Goal: Find specific page/section: Find specific page/section

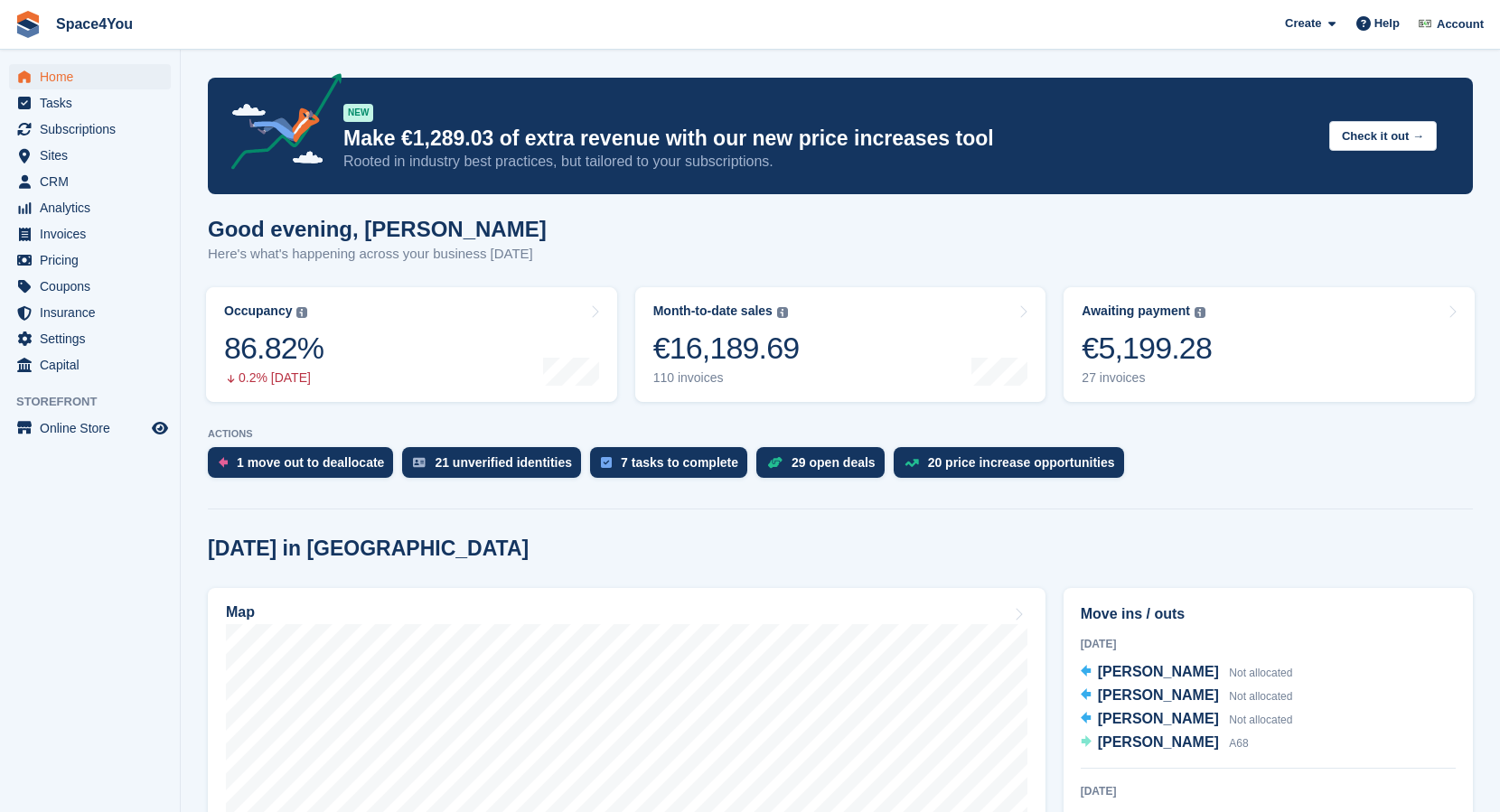
scroll to position [196, 0]
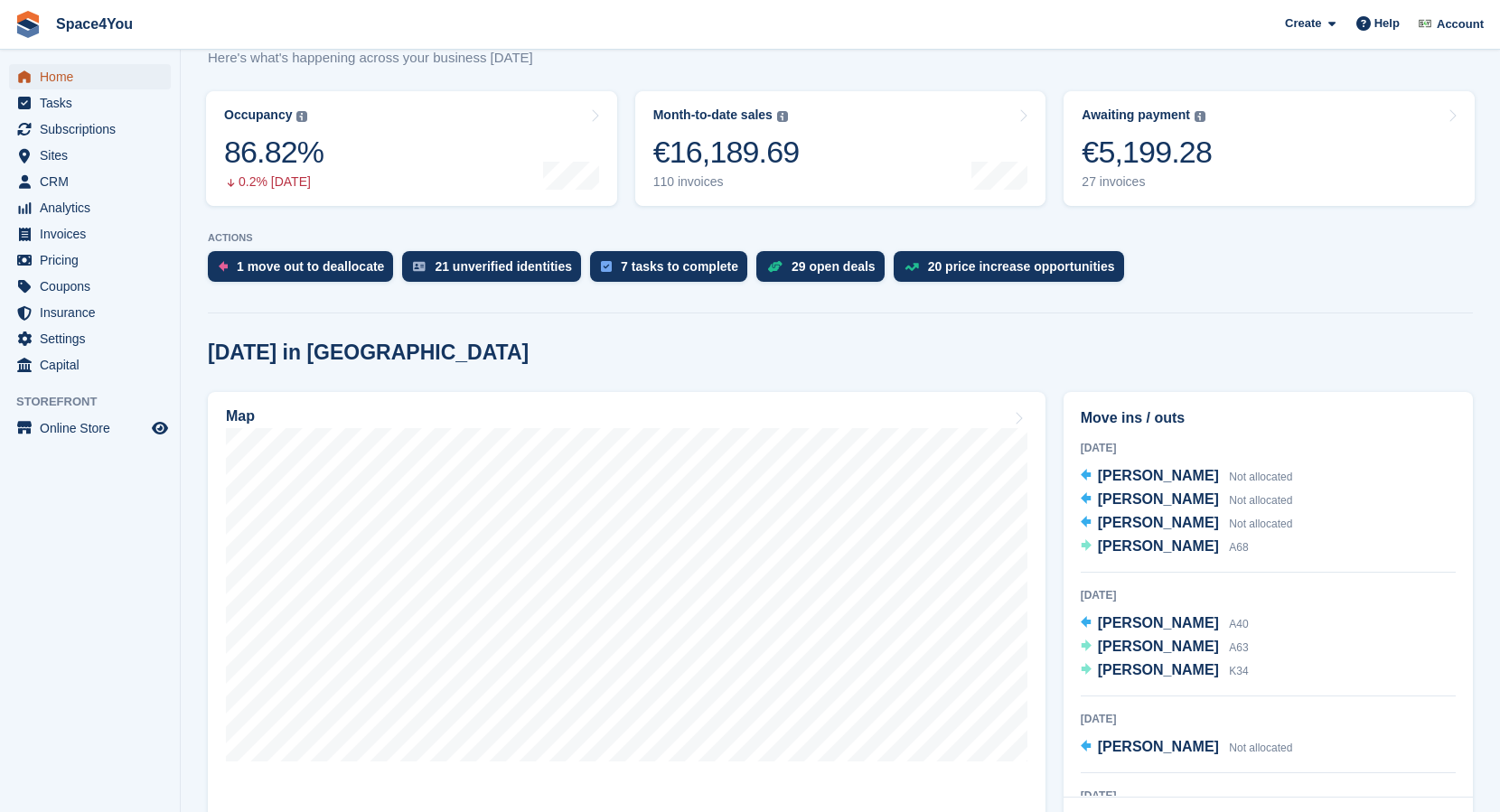
click at [66, 77] on span "Home" at bounding box center [94, 77] width 108 height 25
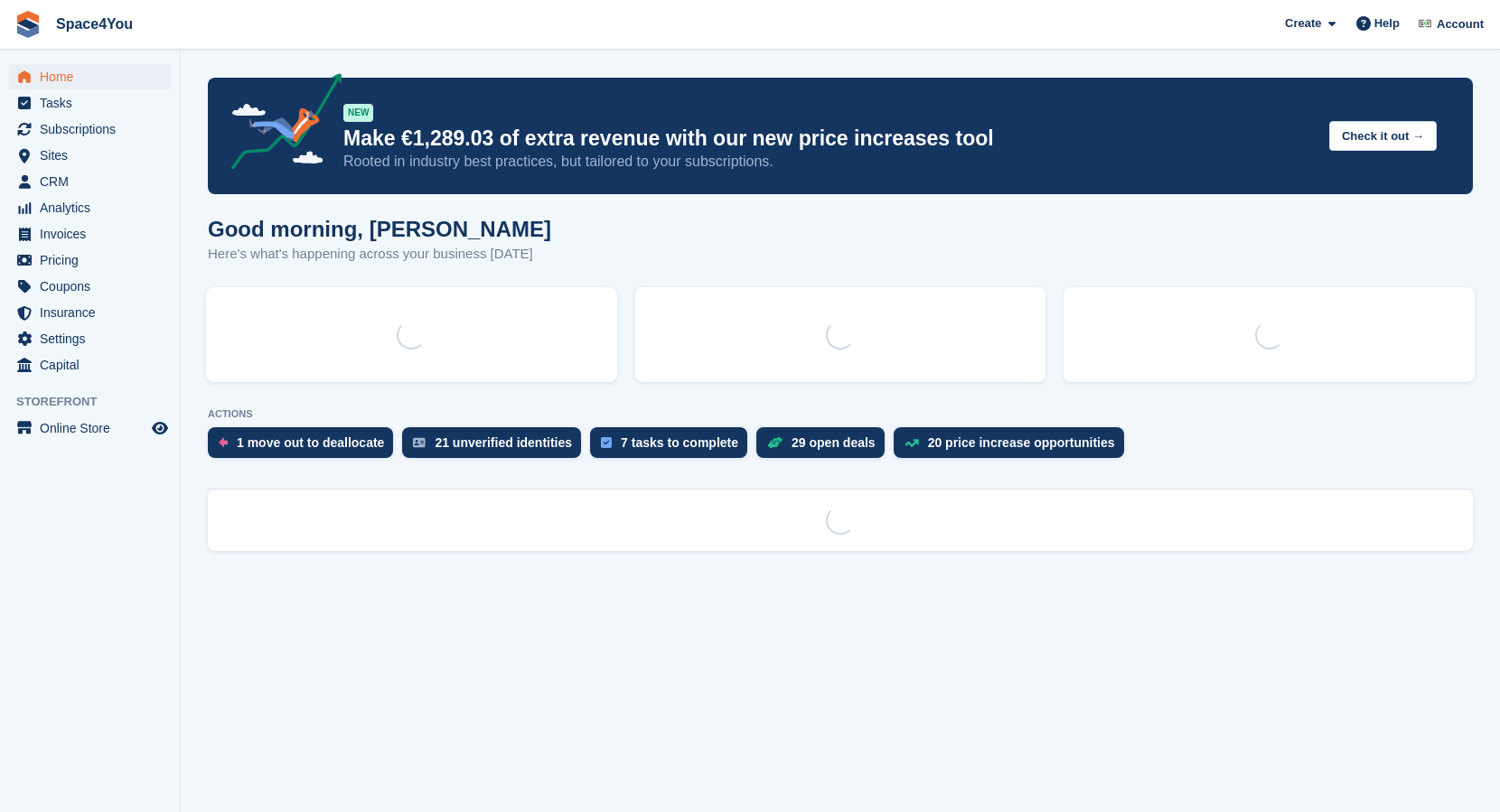
scroll to position [0, 0]
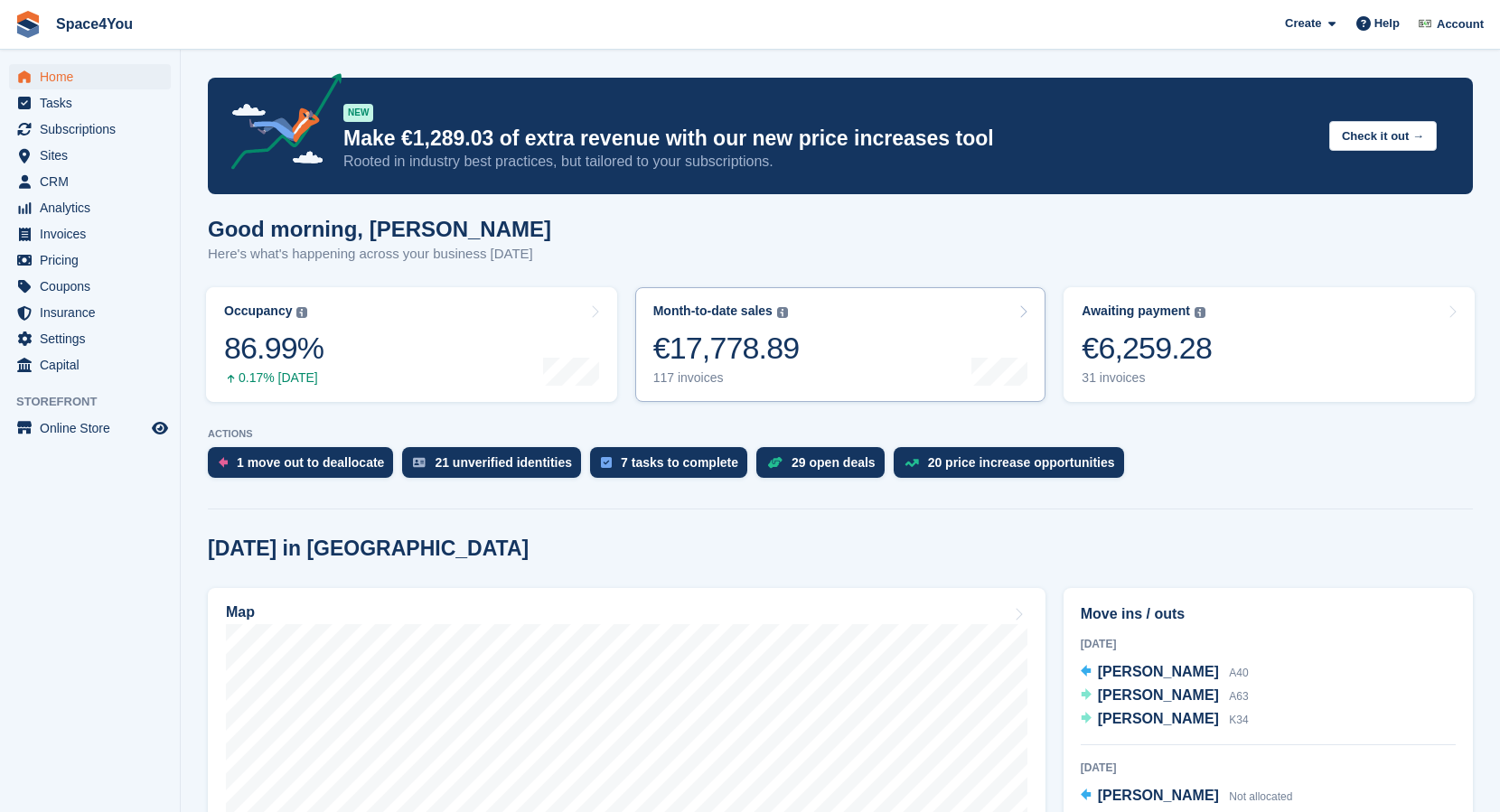
click at [778, 329] on div "Month-to-date sales The sum of all finalised invoices generated this month to d…" at bounding box center [726, 345] width 147 height 82
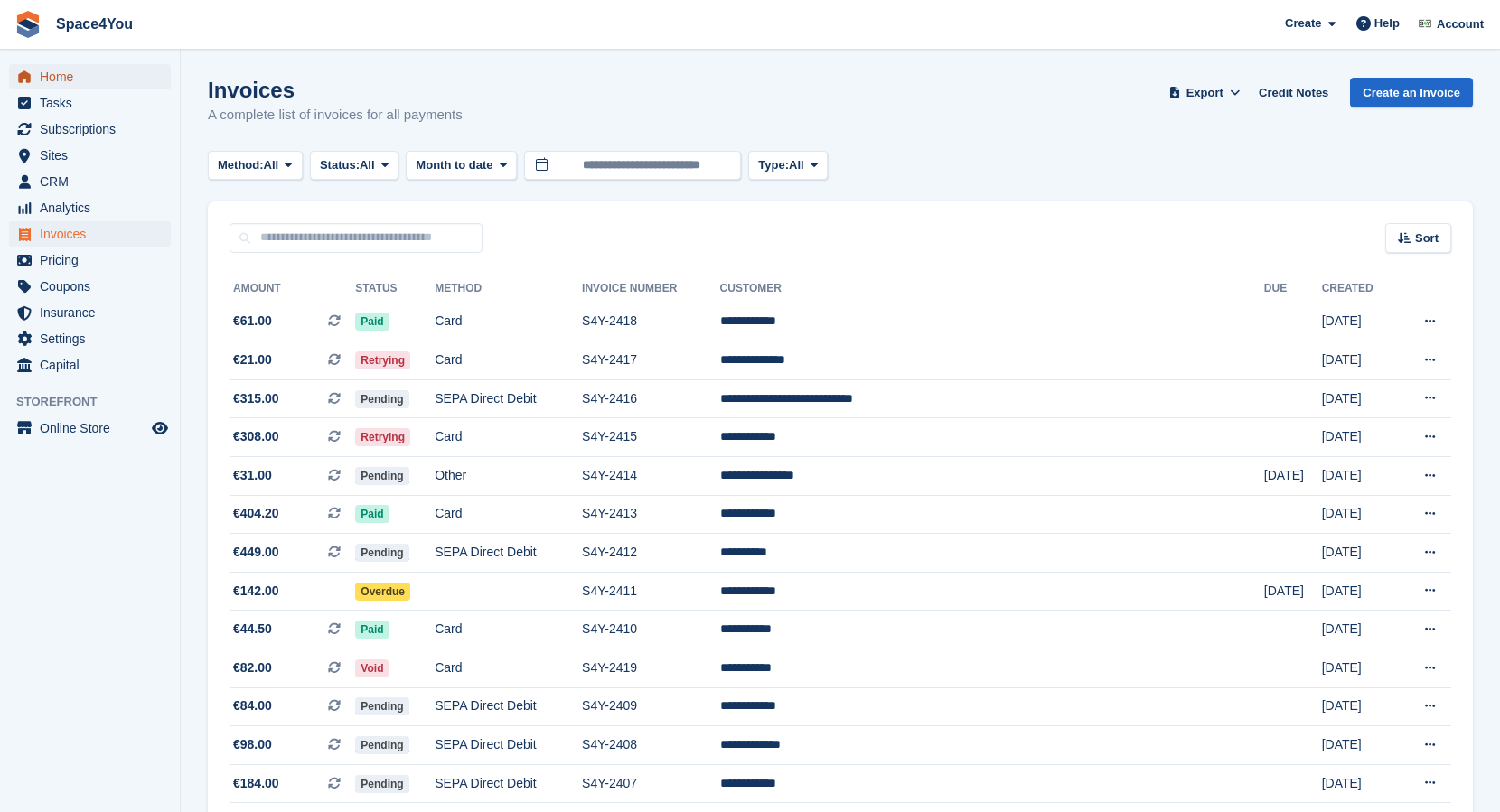
click at [43, 72] on span "Home" at bounding box center [94, 77] width 108 height 25
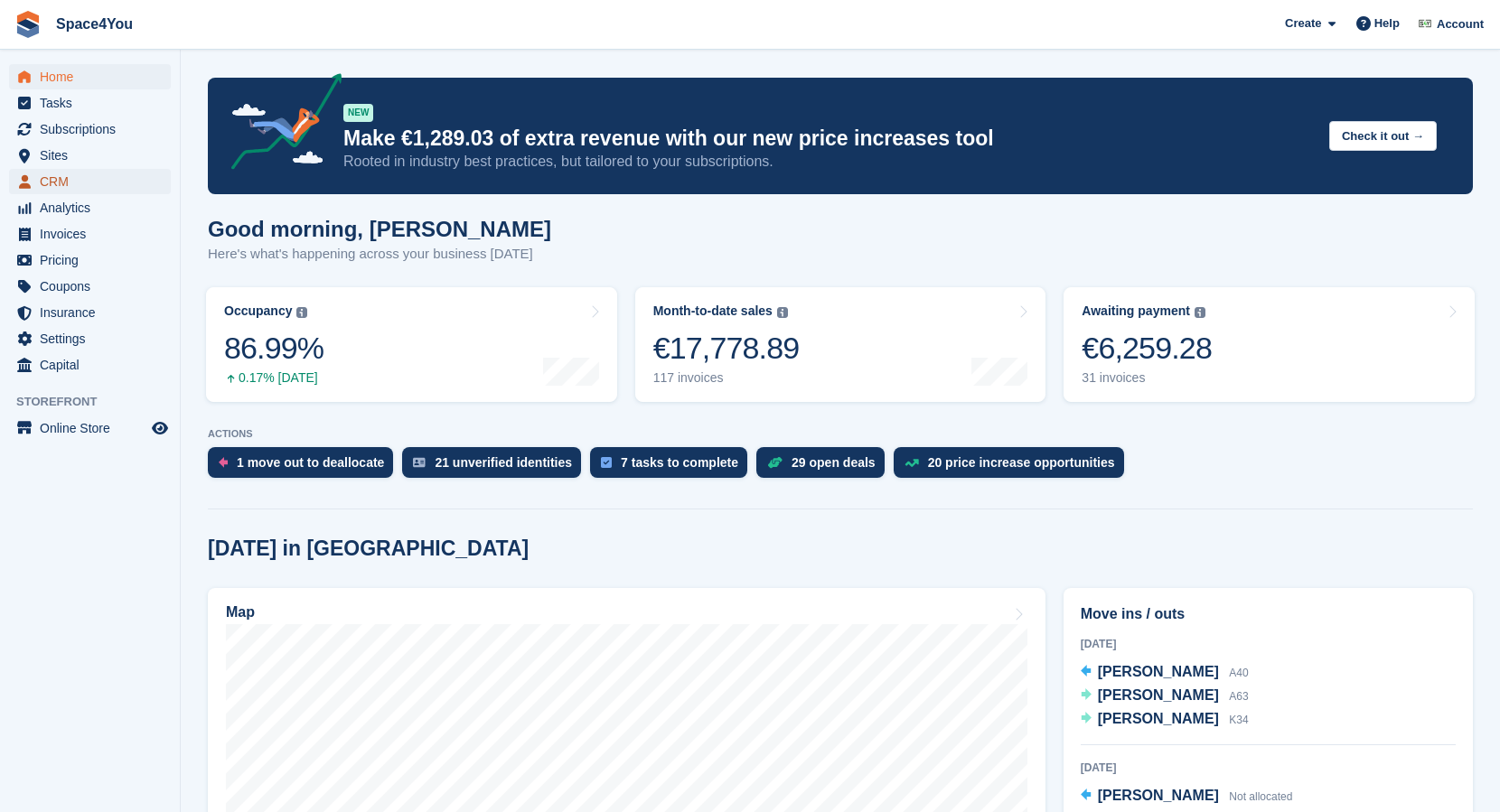
click at [50, 193] on span "CRM" at bounding box center [94, 181] width 108 height 25
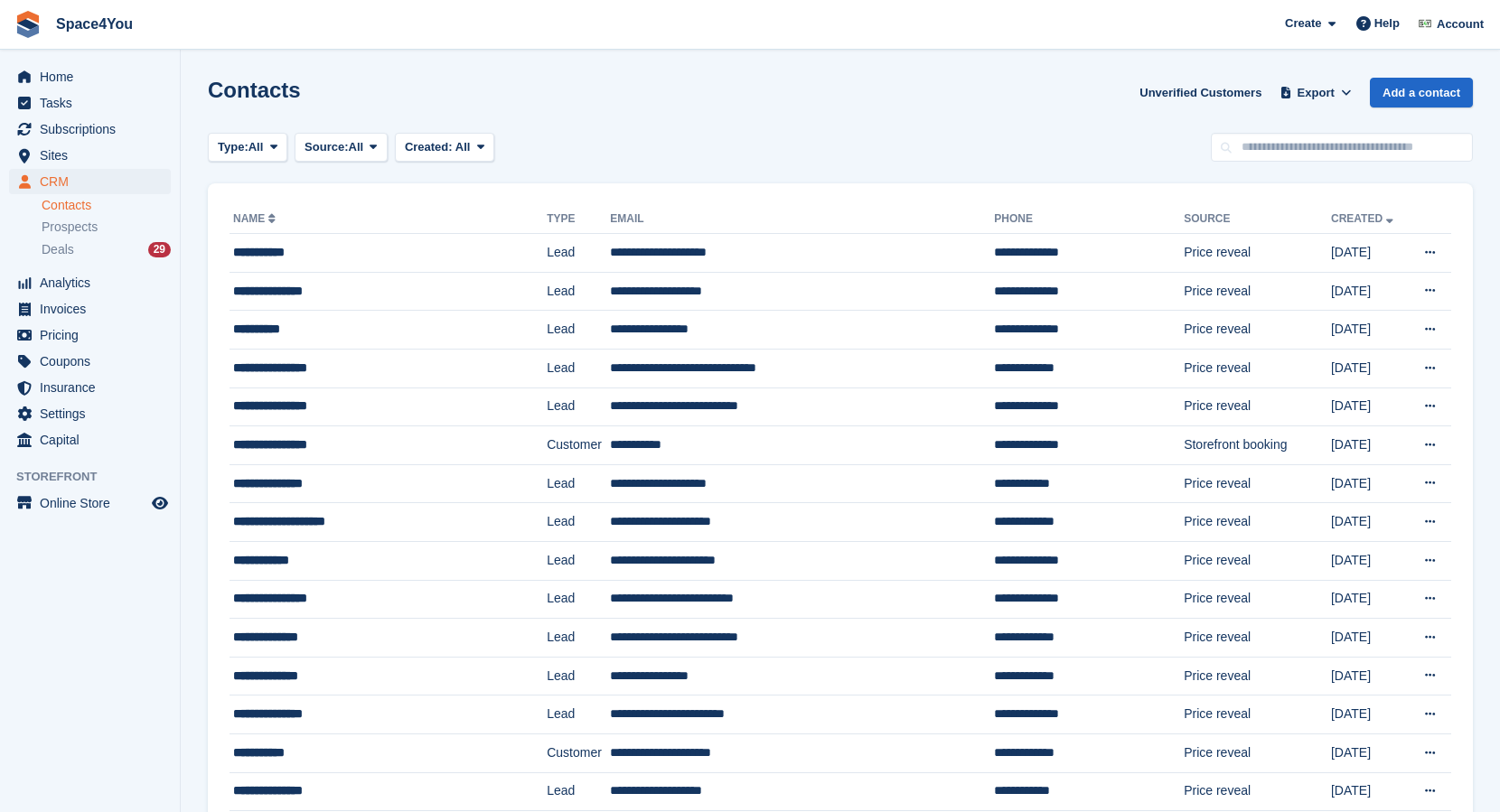
click at [1305, 123] on div "Contacts Unverified Customers Export Export Contacts Export a CSV of all Contac…" at bounding box center [840, 103] width 1265 height 51
click at [1301, 151] on input "text" at bounding box center [1342, 148] width 262 height 30
type input "******"
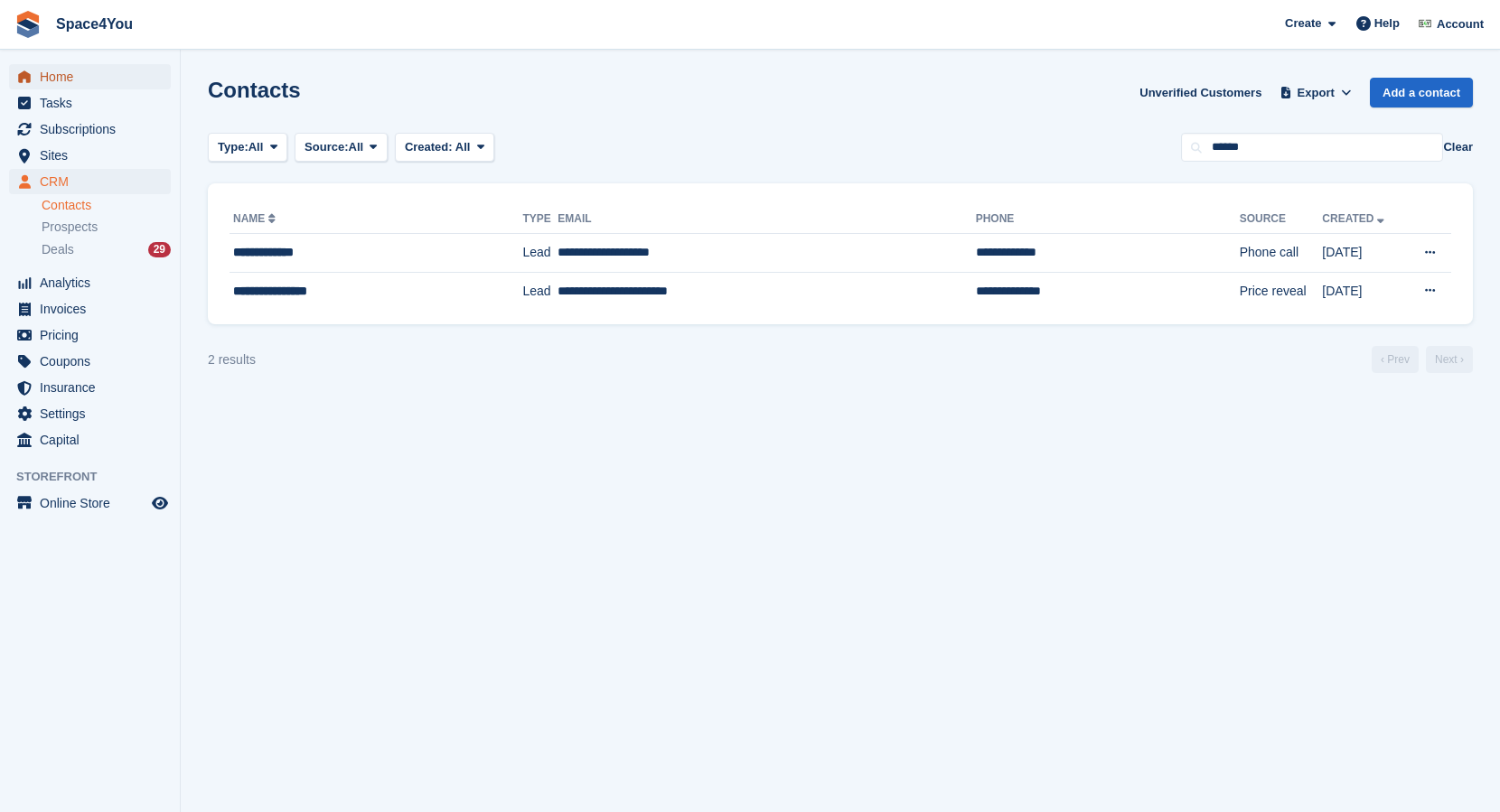
click at [63, 69] on span "Home" at bounding box center [94, 77] width 108 height 25
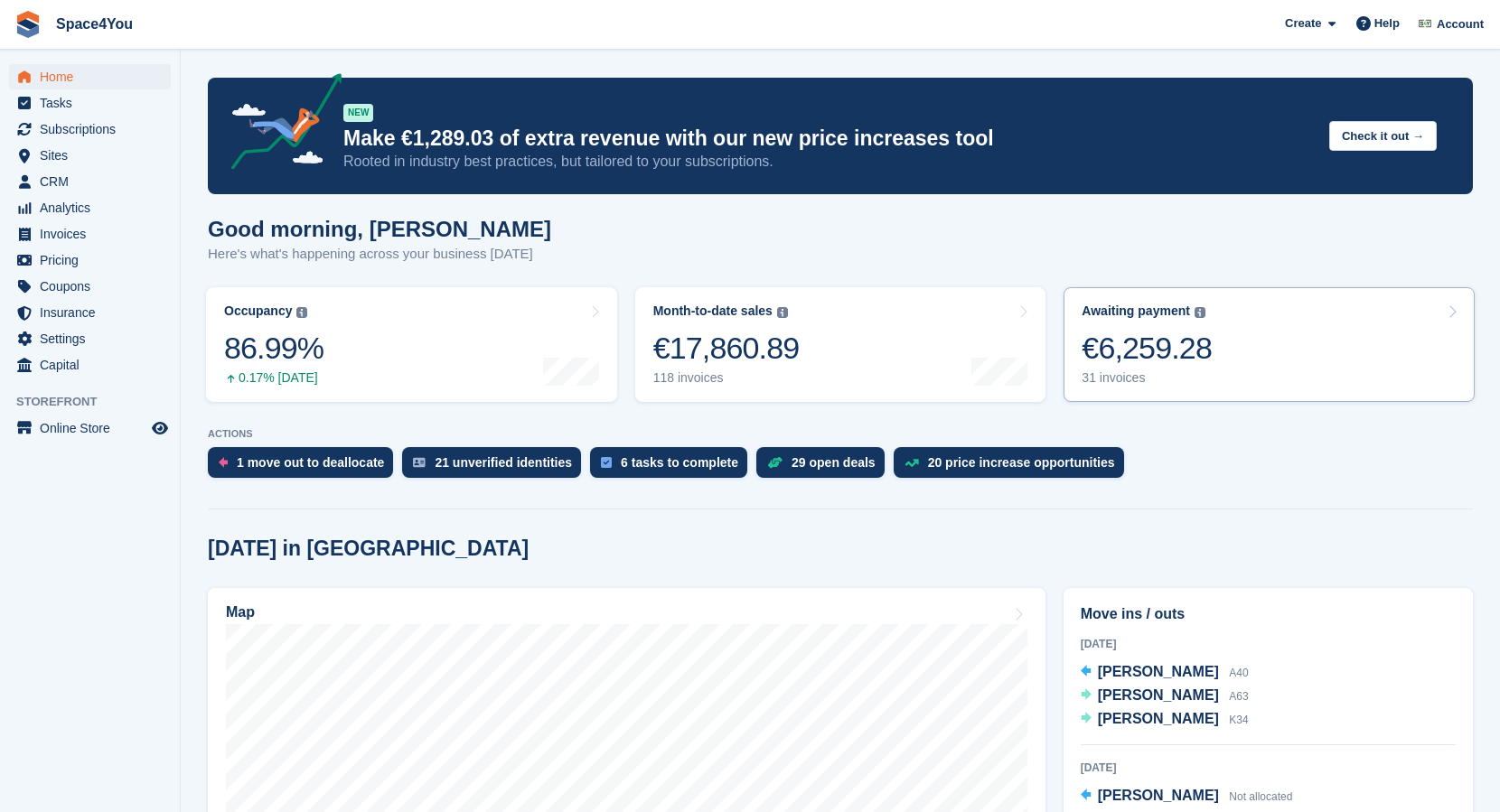
click at [1171, 358] on div "€6,259.28" at bounding box center [1147, 349] width 130 height 37
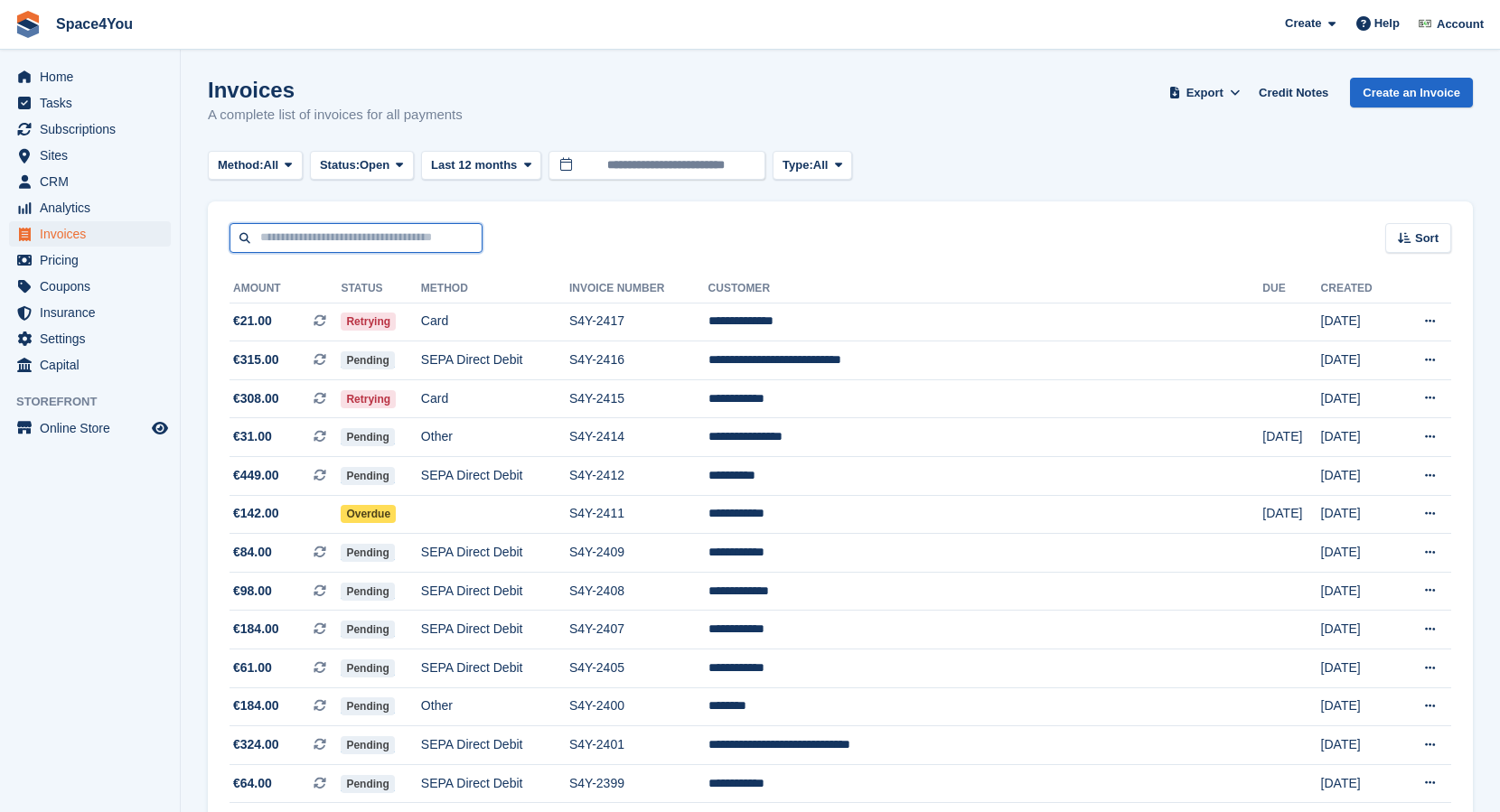
click at [337, 242] on input "text" at bounding box center [356, 238] width 253 height 30
type input "*****"
